Goal: Transaction & Acquisition: Book appointment/travel/reservation

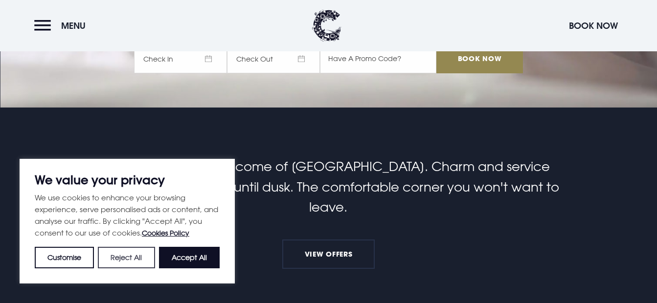
click at [128, 259] on button "Reject All" at bounding box center [126, 258] width 57 height 22
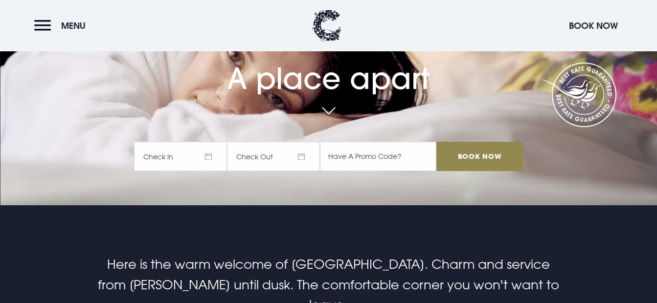
click at [161, 153] on span "Check In" at bounding box center [180, 156] width 93 height 29
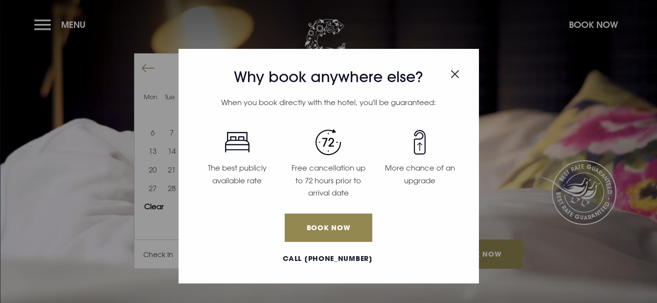
click at [456, 70] on img "Close modal" at bounding box center [454, 74] width 9 height 8
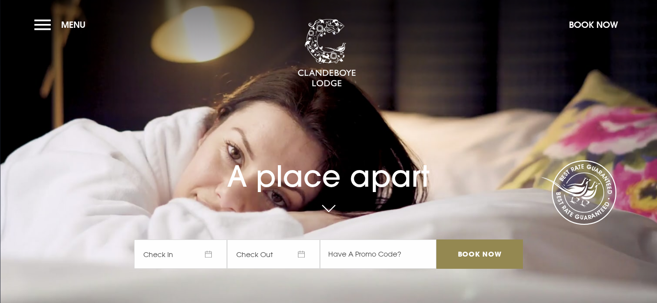
click at [201, 247] on span "Check In" at bounding box center [180, 254] width 93 height 29
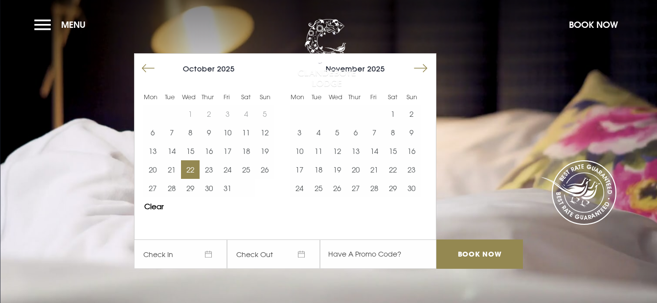
click at [190, 168] on button "22" at bounding box center [190, 169] width 19 height 19
click at [217, 169] on button "23" at bounding box center [209, 169] width 19 height 19
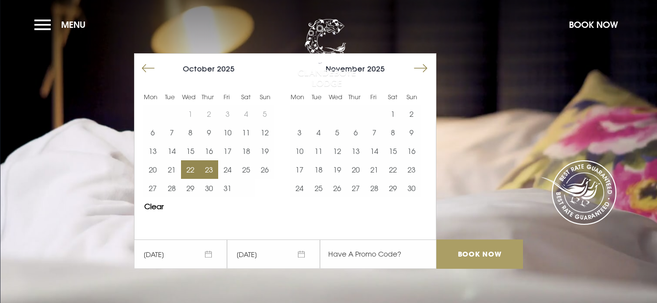
click at [465, 256] on input "Book Now" at bounding box center [479, 254] width 86 height 29
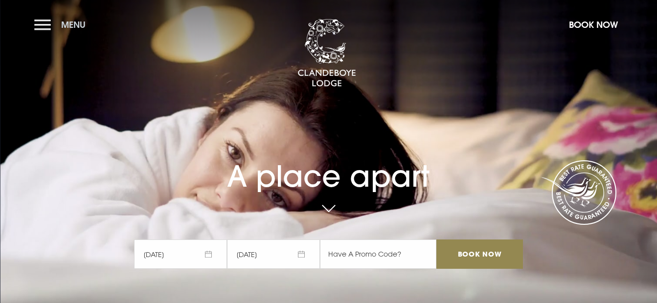
click at [45, 25] on button "Menu" at bounding box center [62, 24] width 56 height 21
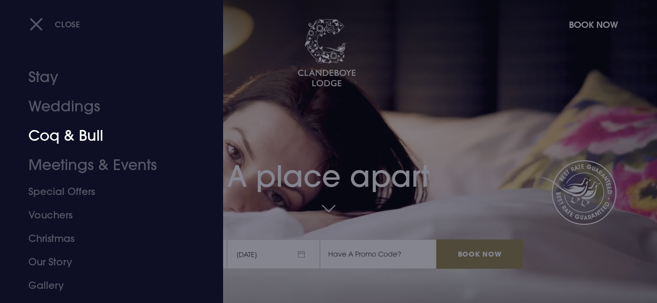
click at [43, 143] on link "Coq & Bull" at bounding box center [104, 135] width 153 height 29
